Goal: Information Seeking & Learning: Learn about a topic

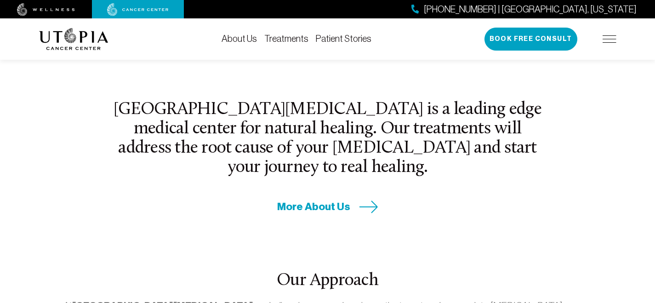
scroll to position [322, 0]
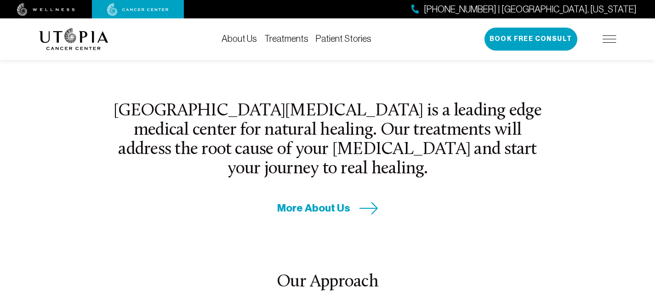
click at [325, 201] on span "More About Us" at bounding box center [313, 208] width 73 height 14
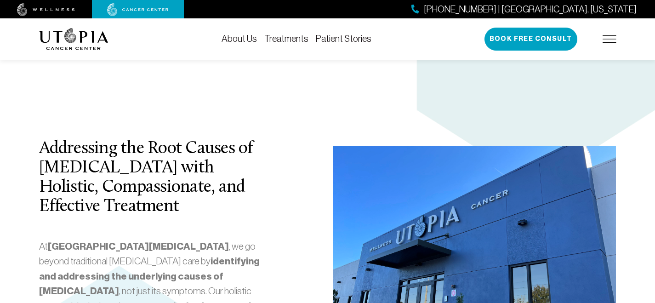
scroll to position [1655, 0]
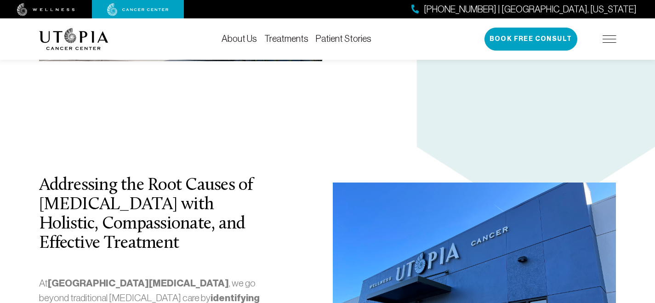
click at [602, 42] on div "[PHONE_NUMBER] | [GEOGRAPHIC_DATA], [US_STATE] Book Free Consult" at bounding box center [551, 39] width 132 height 23
click at [609, 40] on img at bounding box center [610, 38] width 14 height 7
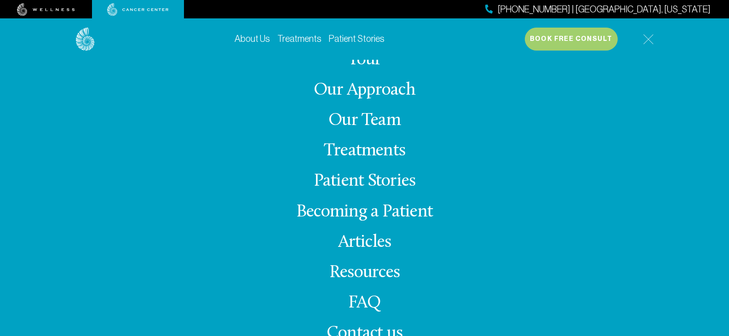
scroll to position [2666, 0]
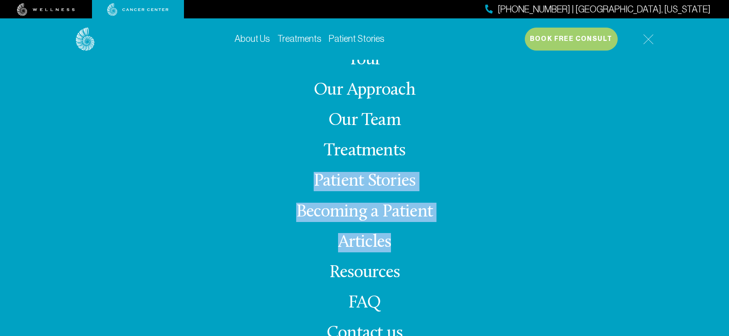
drag, startPoint x: 180, startPoint y: 267, endPoint x: 207, endPoint y: 182, distance: 89.4
click at [207, 182] on div "About Us Tour Our Approach Our Team Treatments Patient Stories Becoming a Patie…" at bounding box center [364, 207] width 577 height 295
click at [484, 246] on div "About Us Tour Our Approach Our Team Treatments Patient Stories Becoming a Patie…" at bounding box center [364, 207] width 577 height 295
